Goal: Information Seeking & Learning: Learn about a topic

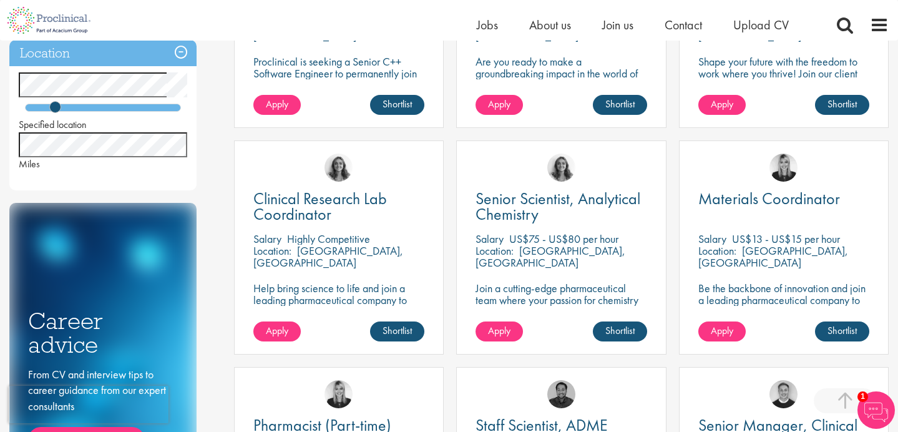
scroll to position [632, 0]
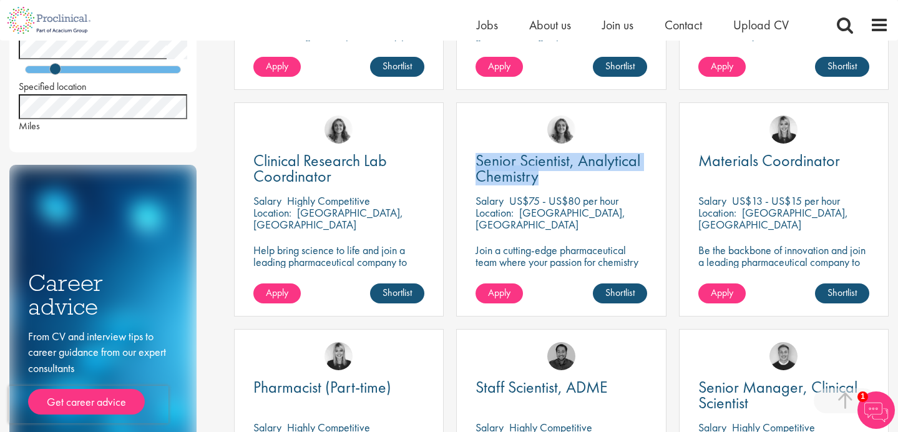
click at [234, 350] on div "Pharmacist (Part-time) Salary Highly Competitive Location: Boothwyn, USA Join a…" at bounding box center [339, 436] width 210 height 214
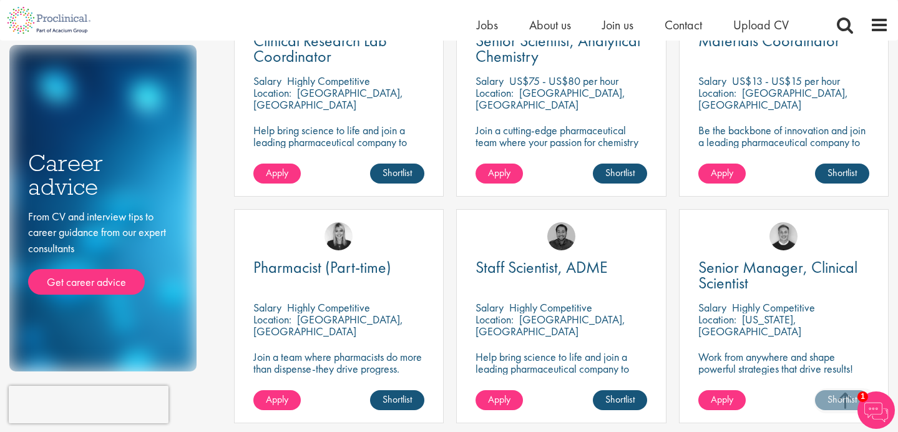
scroll to position [753, 0]
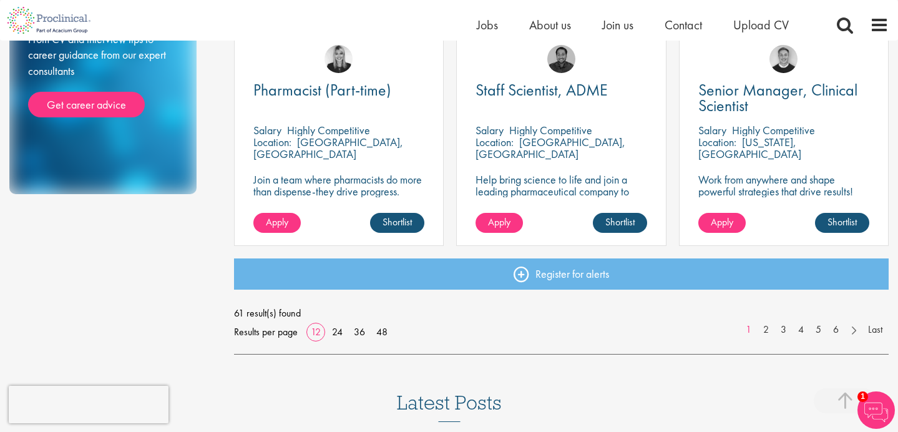
scroll to position [930, 0]
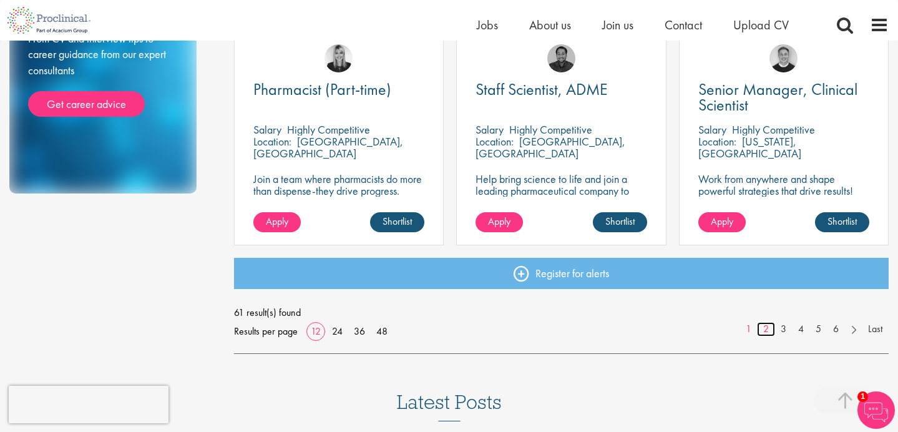
click at [766, 329] on link "2" at bounding box center [766, 329] width 18 height 14
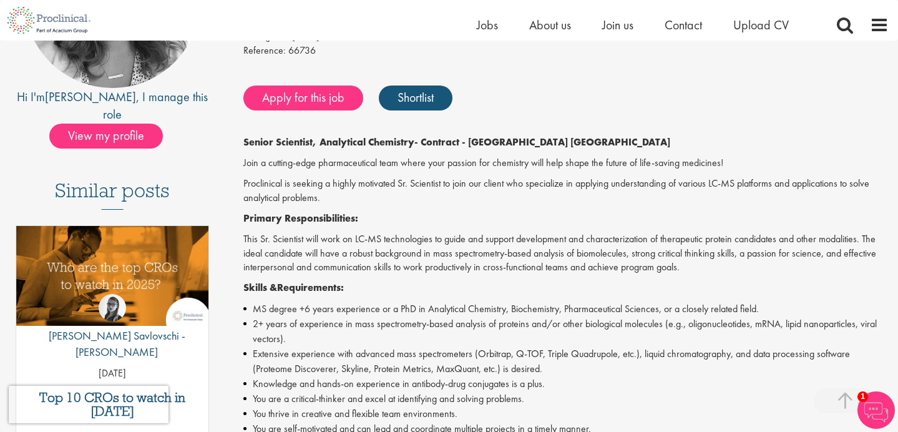
scroll to position [281, 0]
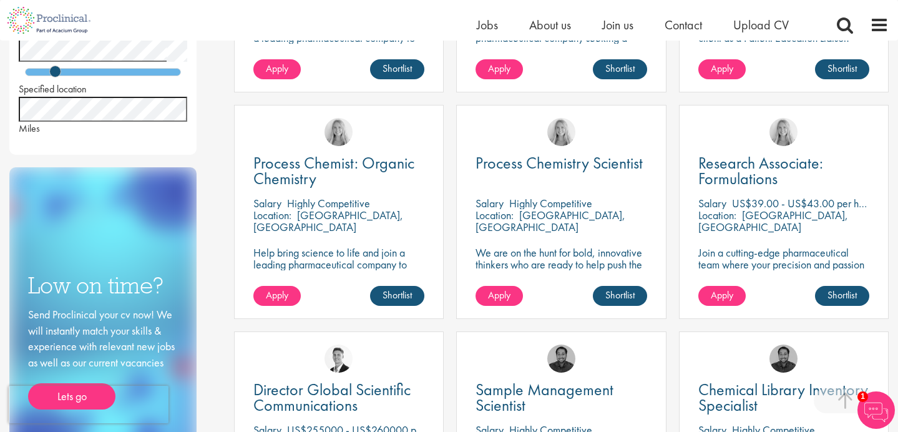
scroll to position [752, 0]
